Goal: Information Seeking & Learning: Understand process/instructions

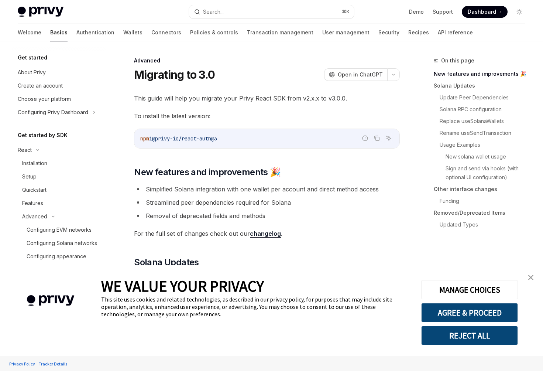
click at [531, 277] on img "close banner" at bounding box center [530, 277] width 5 height 5
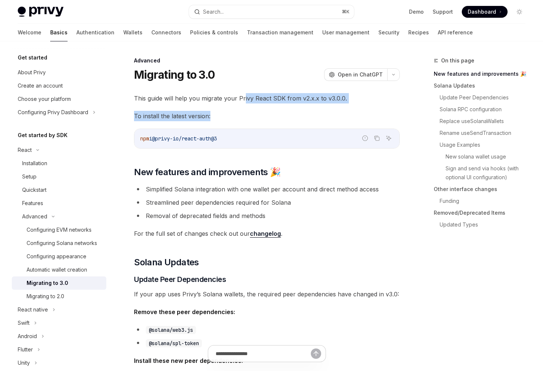
drag, startPoint x: 244, startPoint y: 101, endPoint x: 242, endPoint y: 116, distance: 15.6
click at [242, 116] on span "To install the latest version:" at bounding box center [267, 116] width 266 height 10
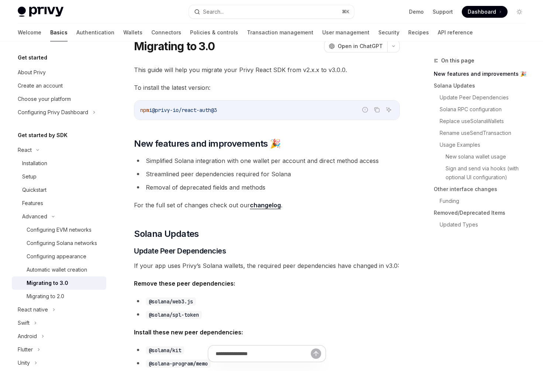
scroll to position [31, 0]
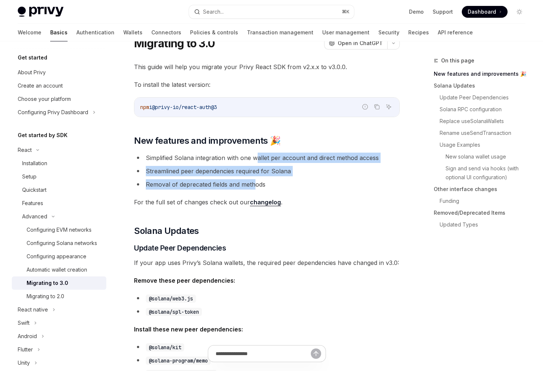
drag, startPoint x: 255, startPoint y: 158, endPoint x: 256, endPoint y: 186, distance: 28.1
click at [256, 186] on ul "Simplified Solana integration with one wallet per account and direct method acc…" at bounding box center [267, 171] width 266 height 37
click at [256, 186] on li "Removal of deprecated fields and methods" at bounding box center [267, 184] width 266 height 10
drag, startPoint x: 262, startPoint y: 161, endPoint x: 261, endPoint y: 176, distance: 15.2
click at [261, 176] on ul "Simplified Solana integration with one wallet per account and direct method acc…" at bounding box center [267, 171] width 266 height 37
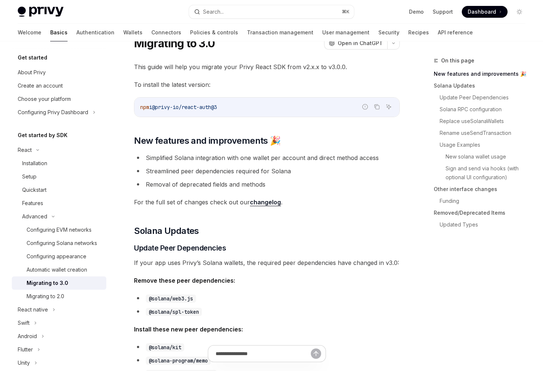
click at [254, 188] on li "Removal of deprecated fields and methods" at bounding box center [267, 184] width 266 height 10
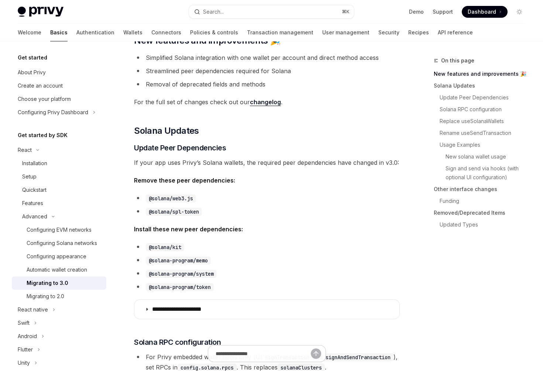
scroll to position [138, 0]
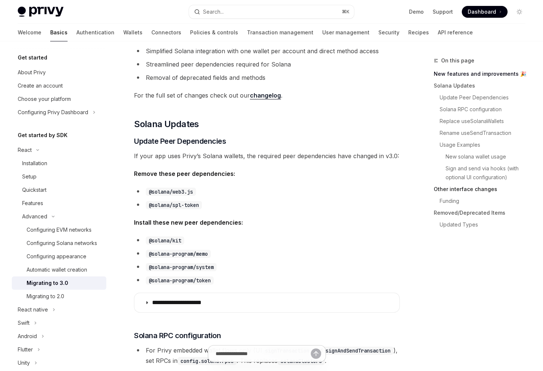
click at [467, 191] on link "Other interface changes" at bounding box center [482, 189] width 97 height 12
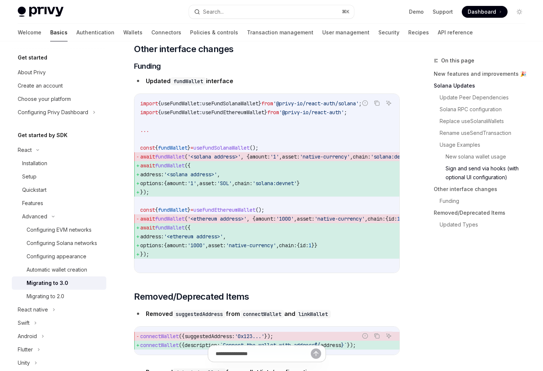
scroll to position [2205, 0]
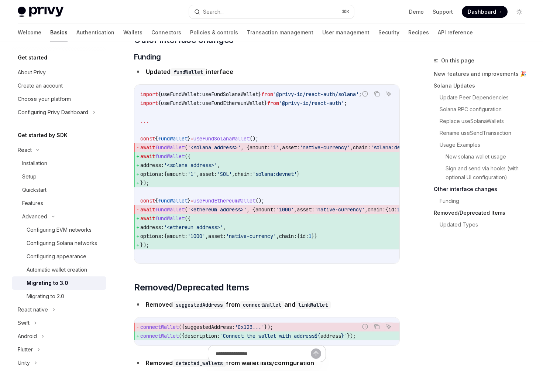
click at [477, 212] on link "Removed/Deprecated Items" at bounding box center [482, 213] width 97 height 12
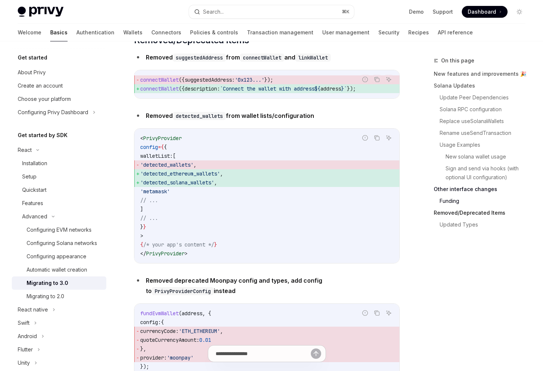
scroll to position [2455, 0]
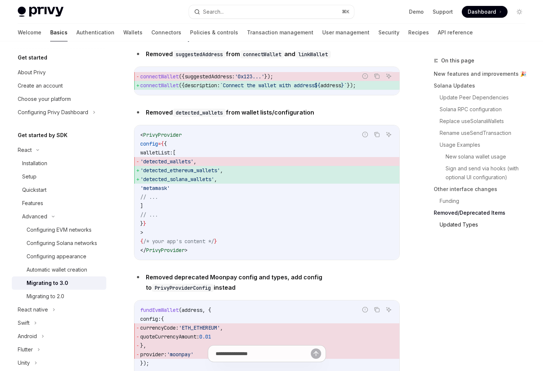
click at [455, 226] on link "Updated Types" at bounding box center [486, 225] width 92 height 12
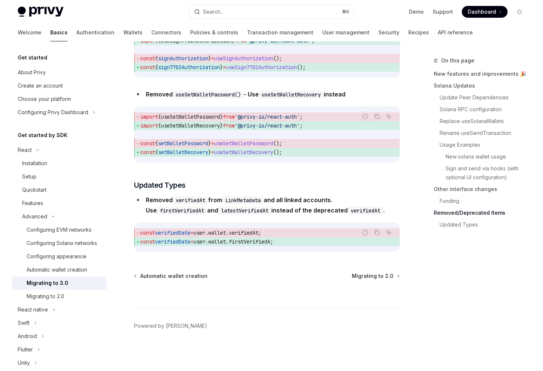
scroll to position [3234, 0]
click at [268, 245] on span "firstVerifiedA" at bounding box center [249, 241] width 41 height 7
click at [270, 245] on span "firstVerifiedA" at bounding box center [249, 241] width 41 height 7
click at [273, 245] on span ";" at bounding box center [271, 241] width 3 height 7
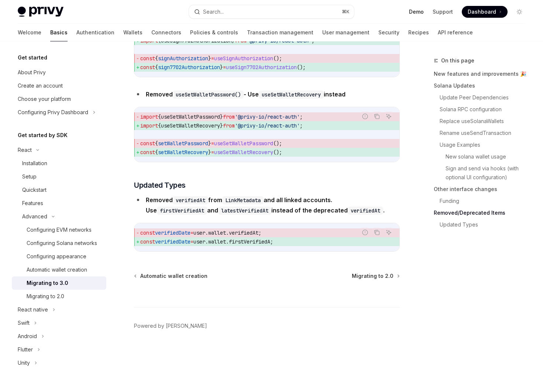
click at [416, 15] on link "Demo" at bounding box center [416, 11] width 15 height 7
